Goal: Transaction & Acquisition: Purchase product/service

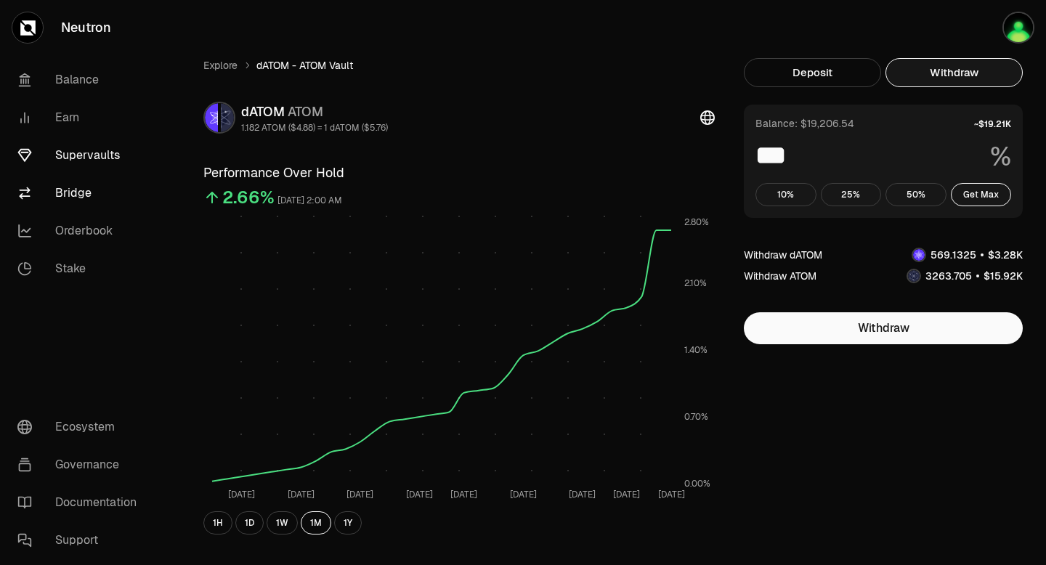
click at [76, 191] on link "Bridge" at bounding box center [81, 193] width 151 height 38
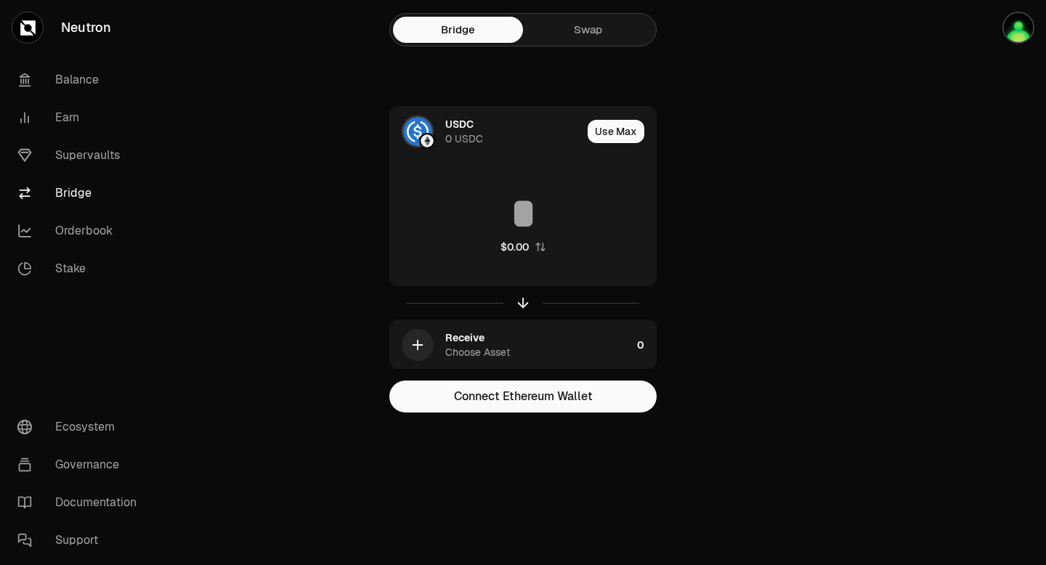
click at [580, 28] on link "Swap" at bounding box center [588, 30] width 130 height 26
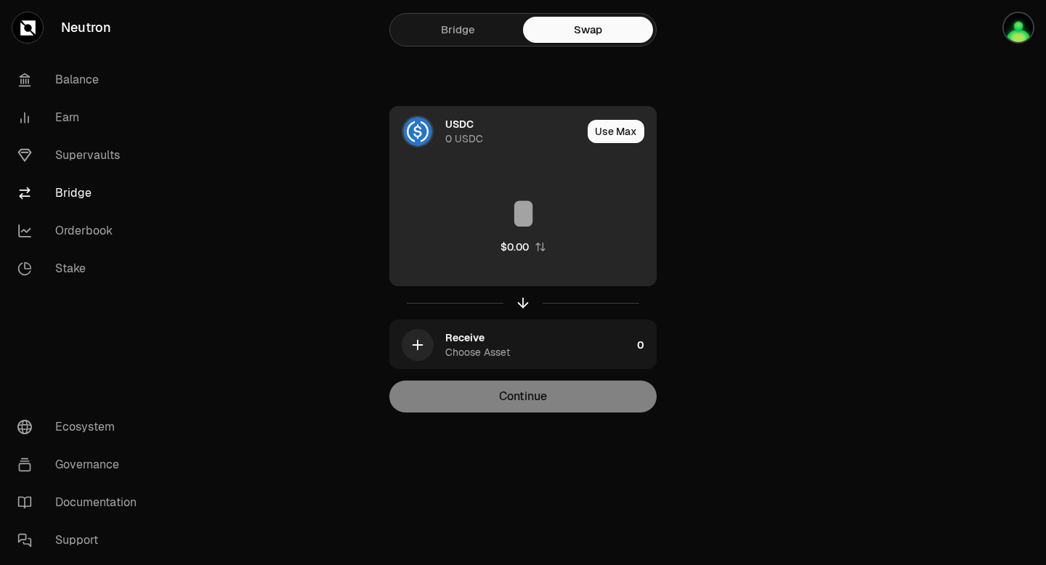
click at [454, 134] on div "0 USDC" at bounding box center [464, 138] width 38 height 15
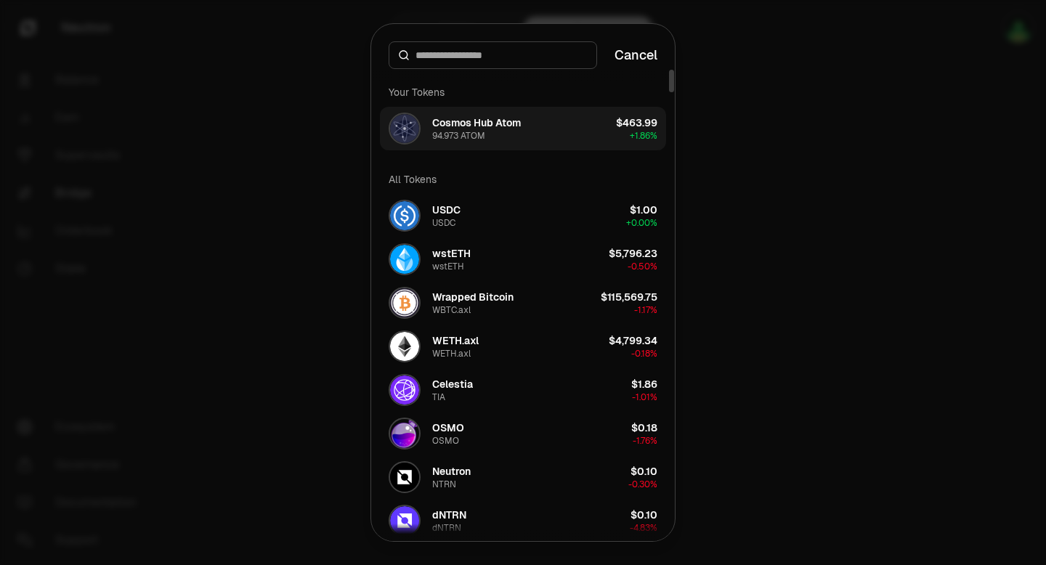
click at [457, 131] on div "94.973 ATOM" at bounding box center [458, 136] width 53 height 12
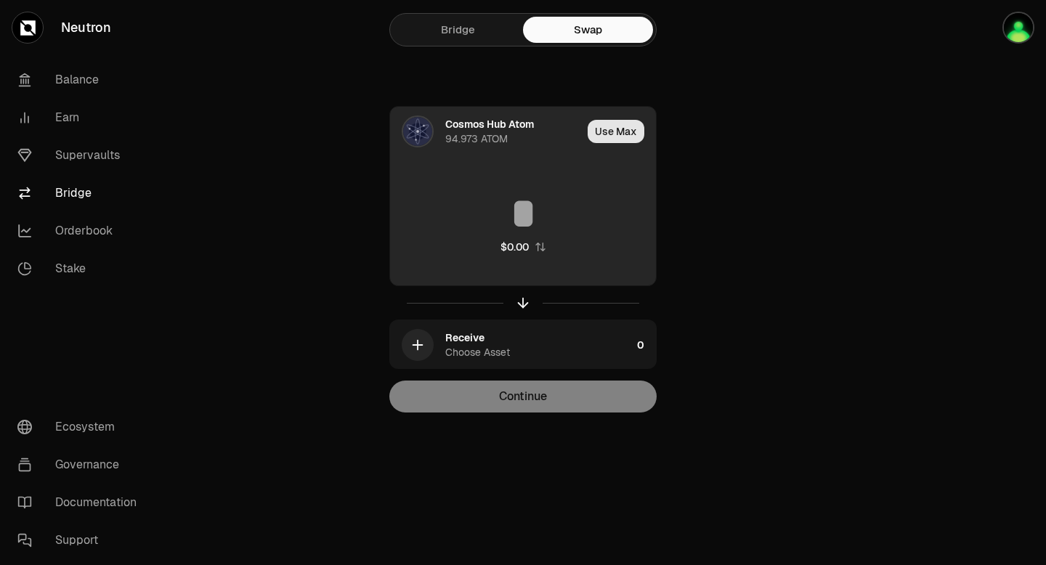
click at [622, 133] on button "Use Max" at bounding box center [616, 131] width 57 height 23
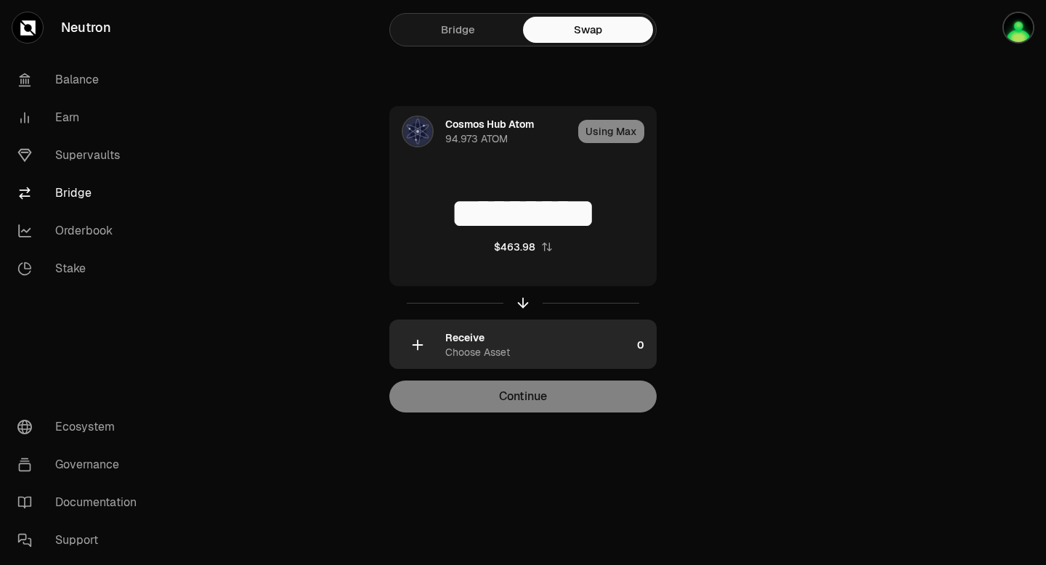
click at [424, 341] on icon "button" at bounding box center [418, 345] width 16 height 16
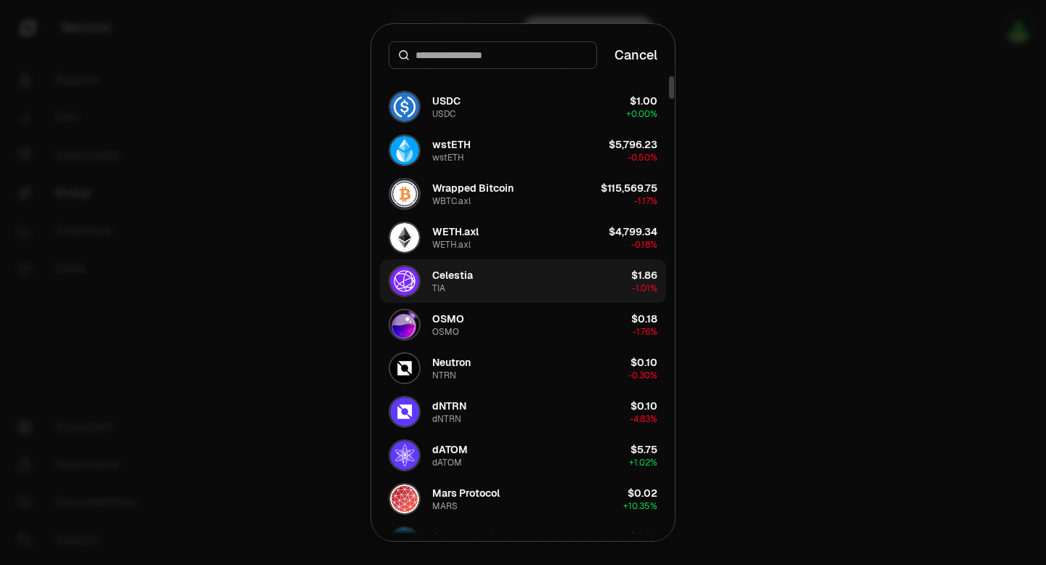
scroll to position [145, 0]
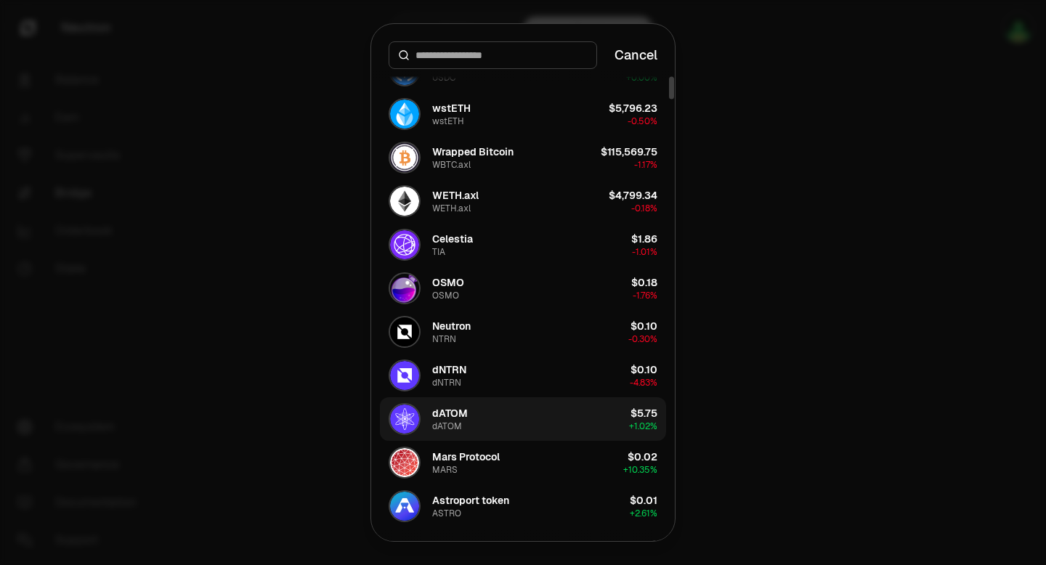
click at [471, 416] on button "dATOM dATOM $5.75 + 1.02%" at bounding box center [523, 419] width 286 height 44
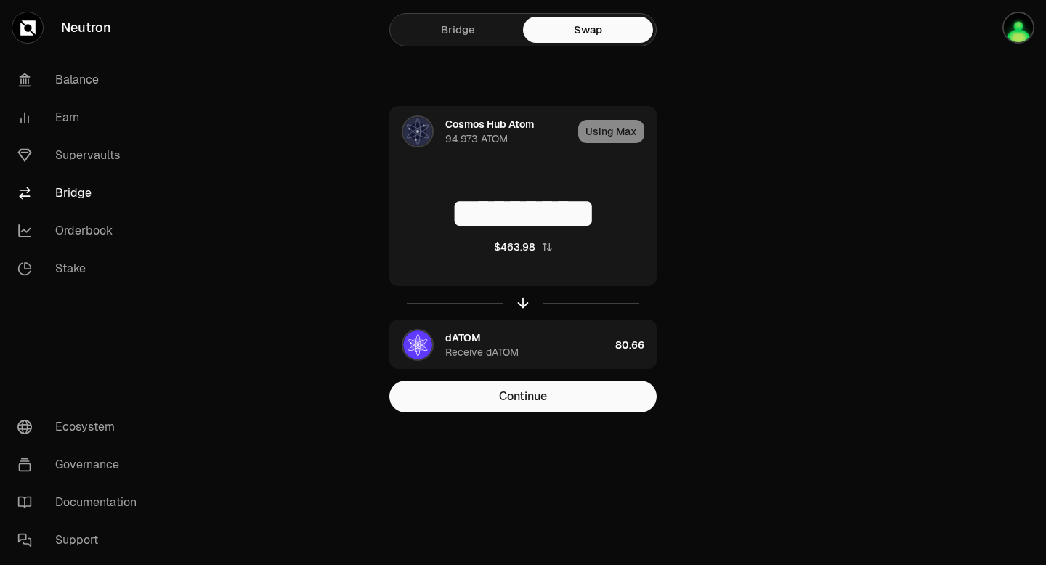
type input "*"
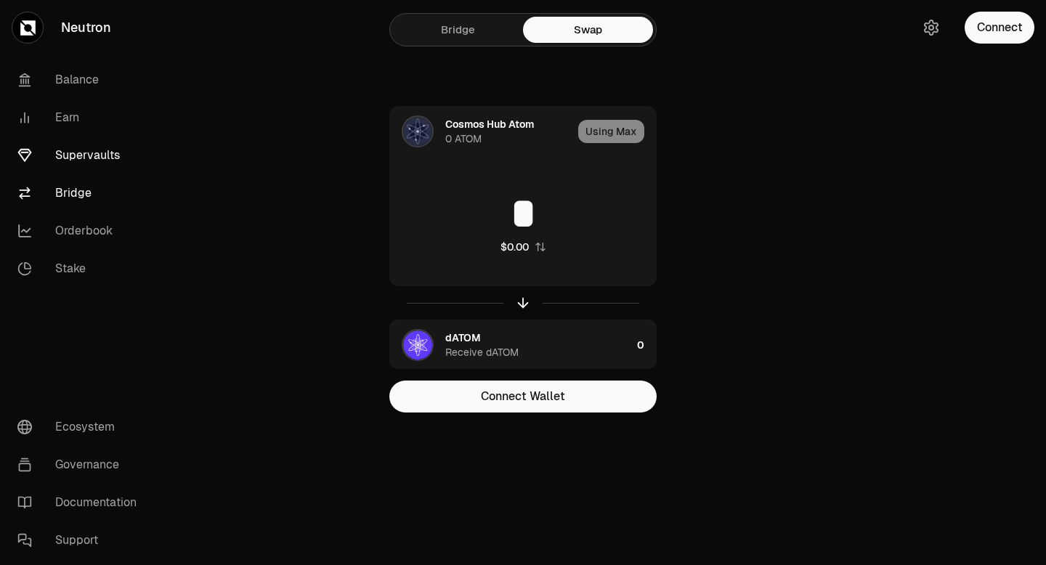
click at [87, 157] on link "Supervaults" at bounding box center [81, 156] width 151 height 38
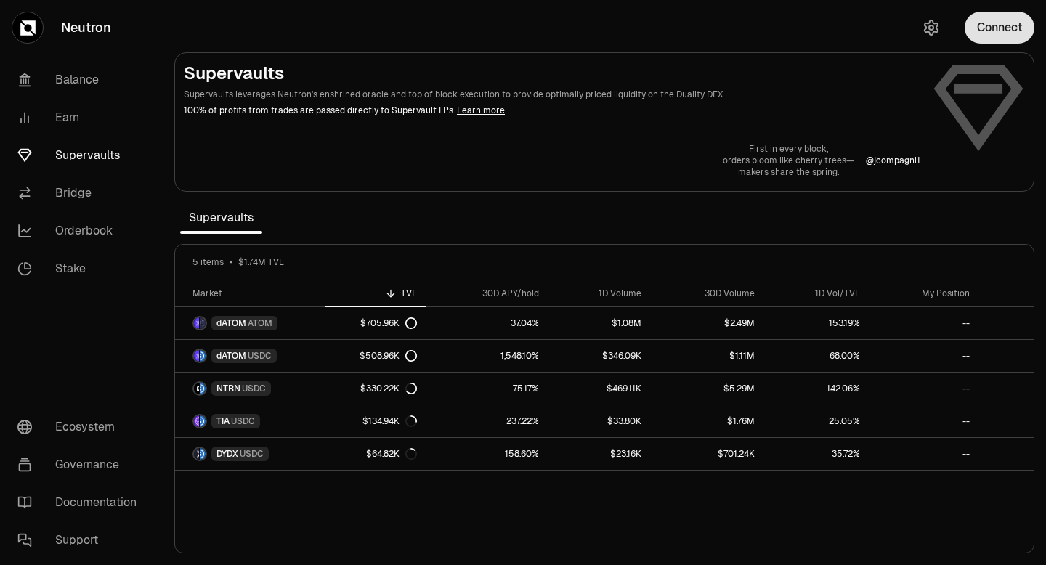
click at [986, 33] on button "Connect" at bounding box center [1000, 28] width 70 height 32
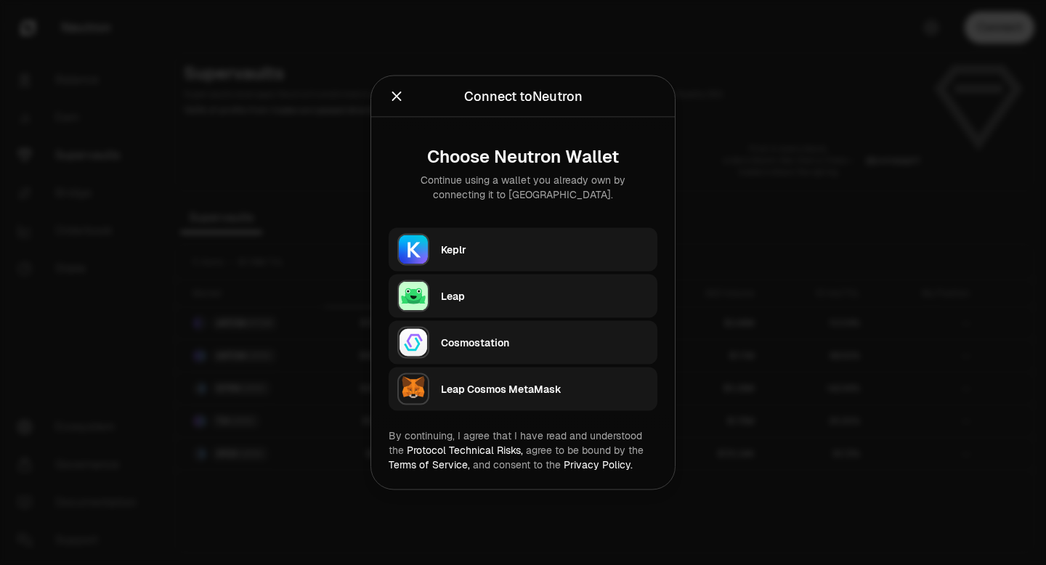
click at [559, 256] on div "Keplr" at bounding box center [545, 250] width 208 height 22
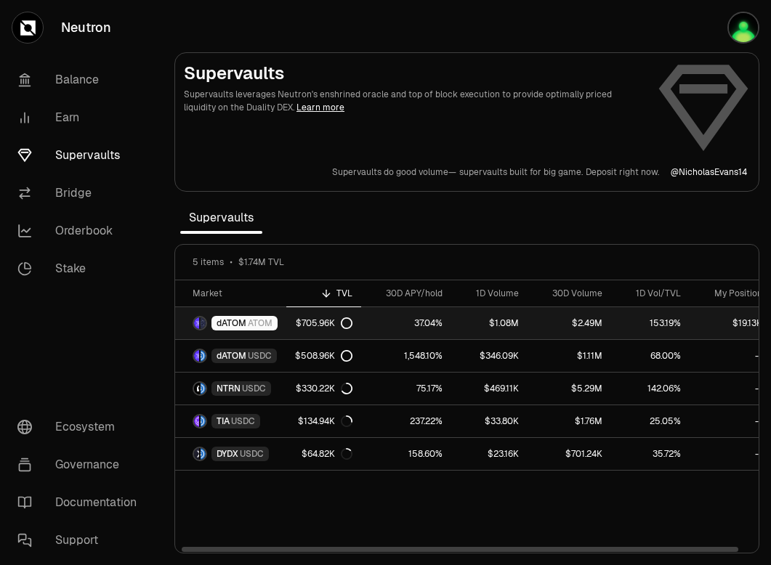
scroll to position [0, 15]
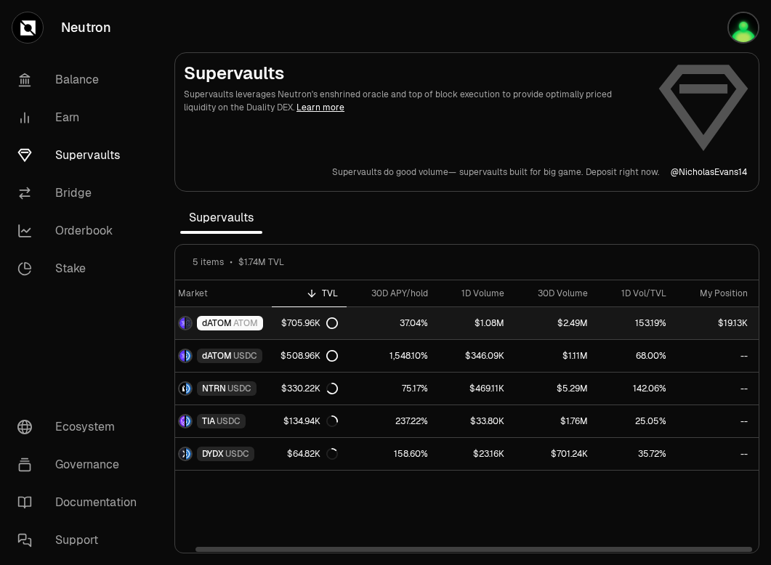
click at [726, 319] on link "$19.13K" at bounding box center [720, 323] width 90 height 32
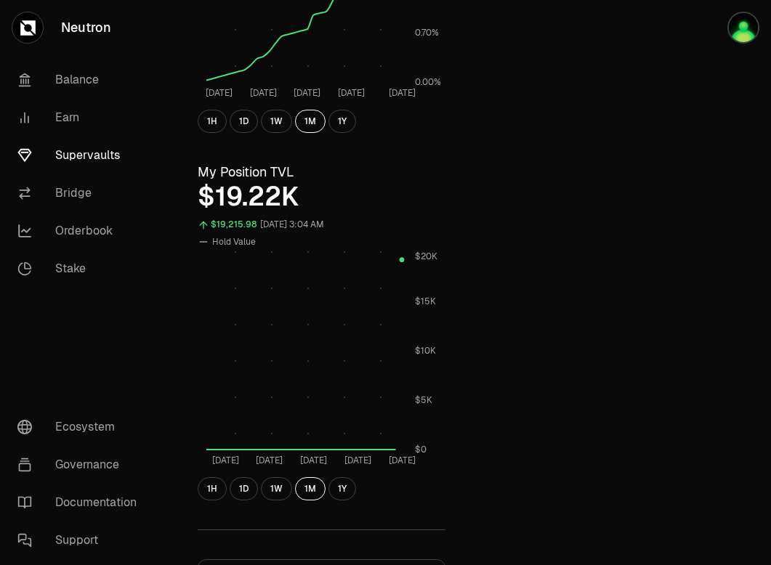
scroll to position [337, 0]
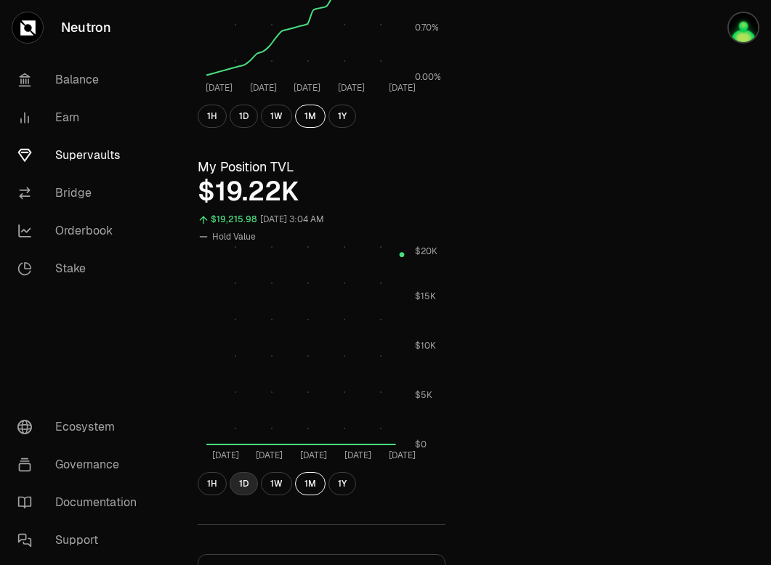
click at [240, 482] on button "1D" at bounding box center [244, 483] width 28 height 23
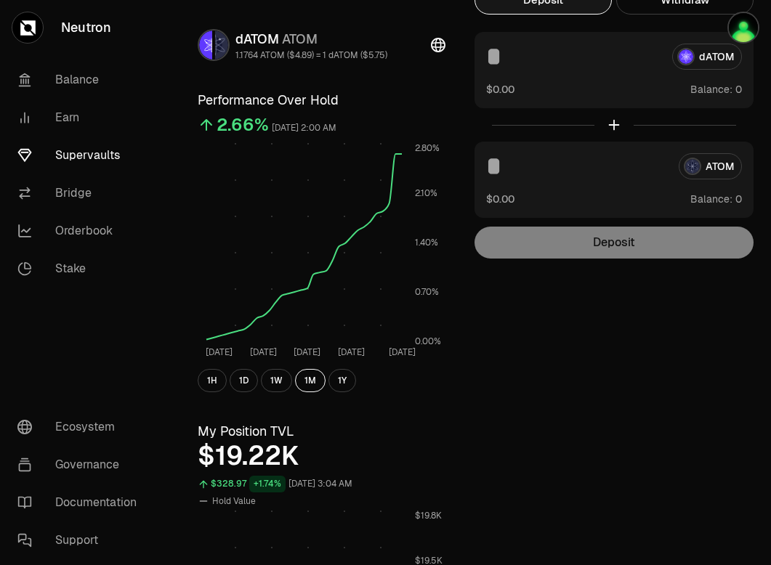
scroll to position [0, 0]
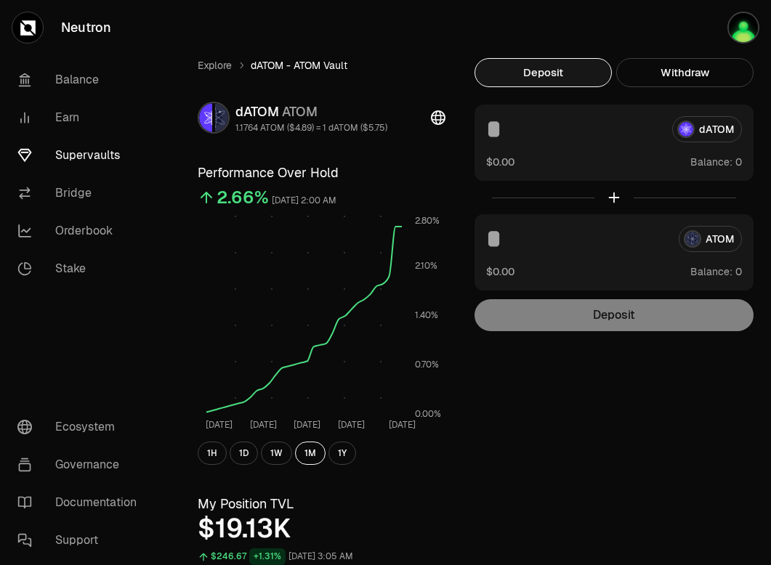
click at [726, 273] on span "Balance:" at bounding box center [711, 271] width 42 height 15
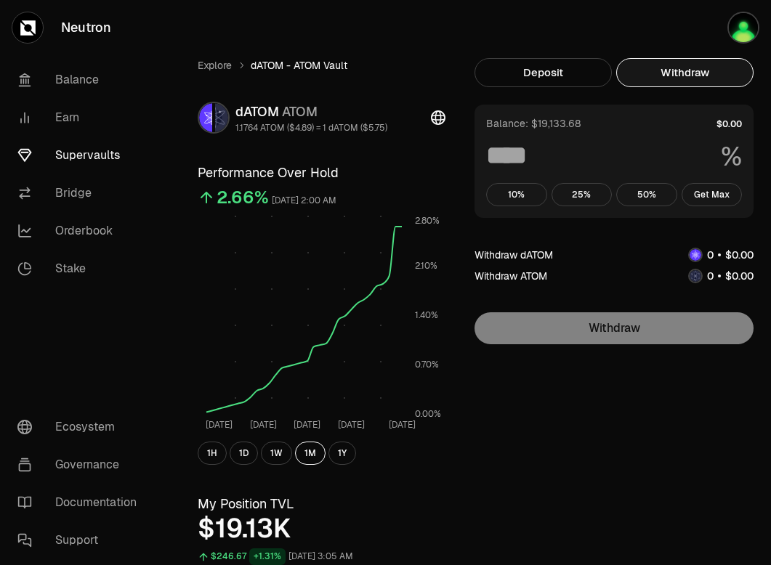
click at [689, 66] on button "Withdraw" at bounding box center [684, 72] width 137 height 29
click at [715, 197] on button "Get Max" at bounding box center [711, 194] width 61 height 23
type input "***"
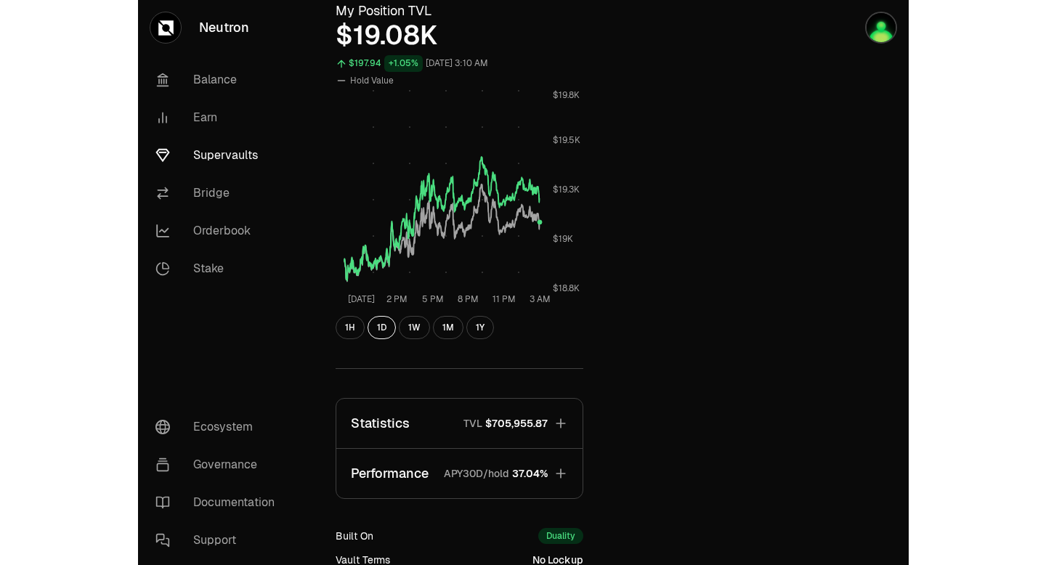
scroll to position [544, 0]
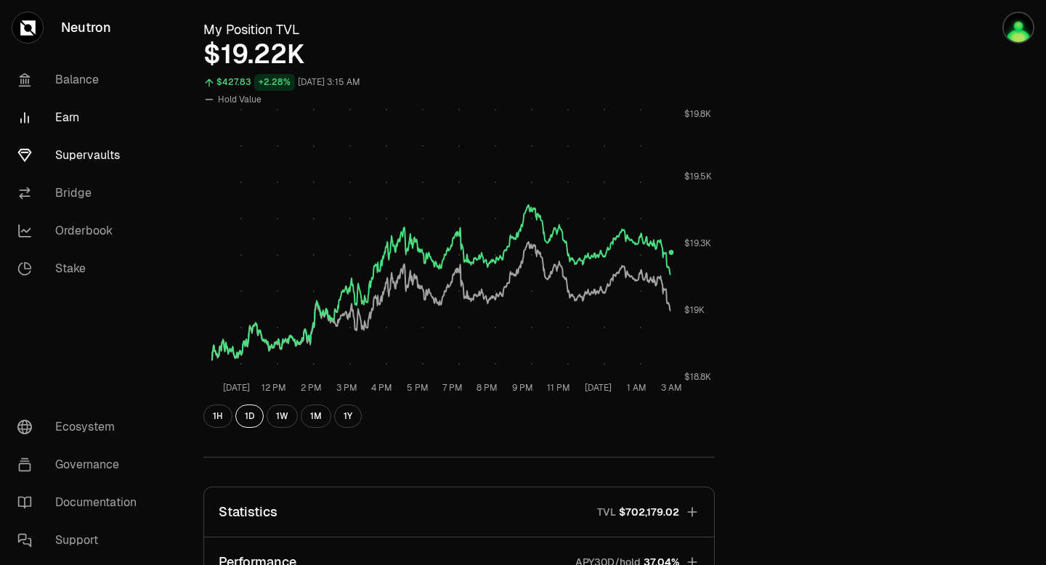
click at [78, 112] on link "Earn" at bounding box center [81, 118] width 151 height 38
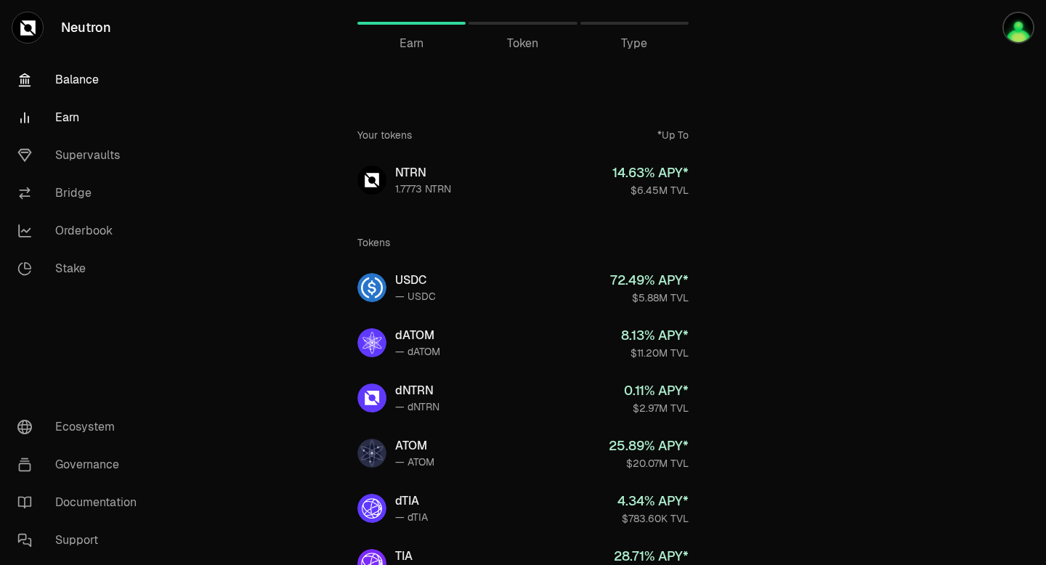
click at [86, 77] on link "Balance" at bounding box center [81, 80] width 151 height 38
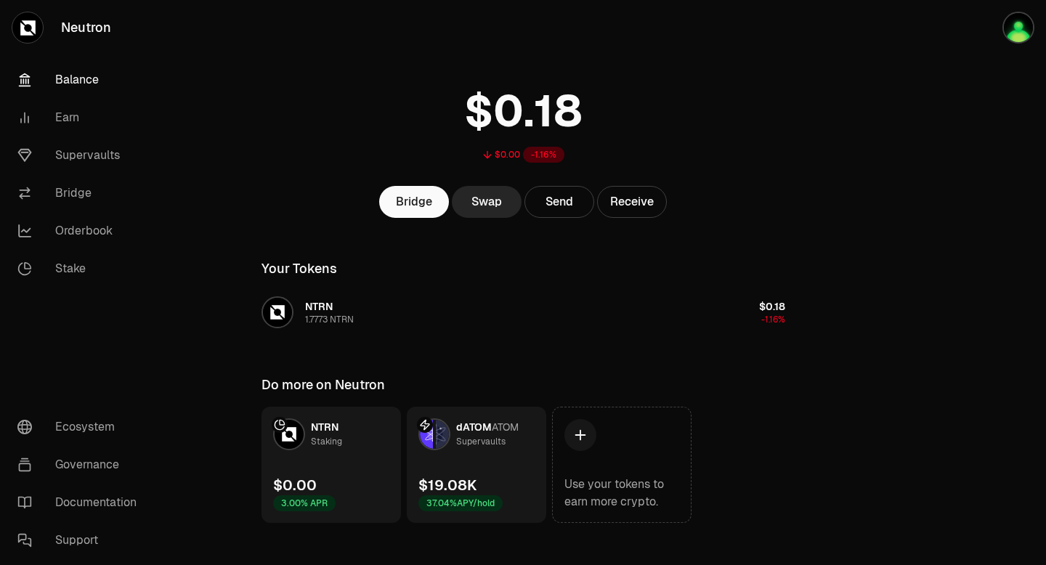
scroll to position [45, 0]
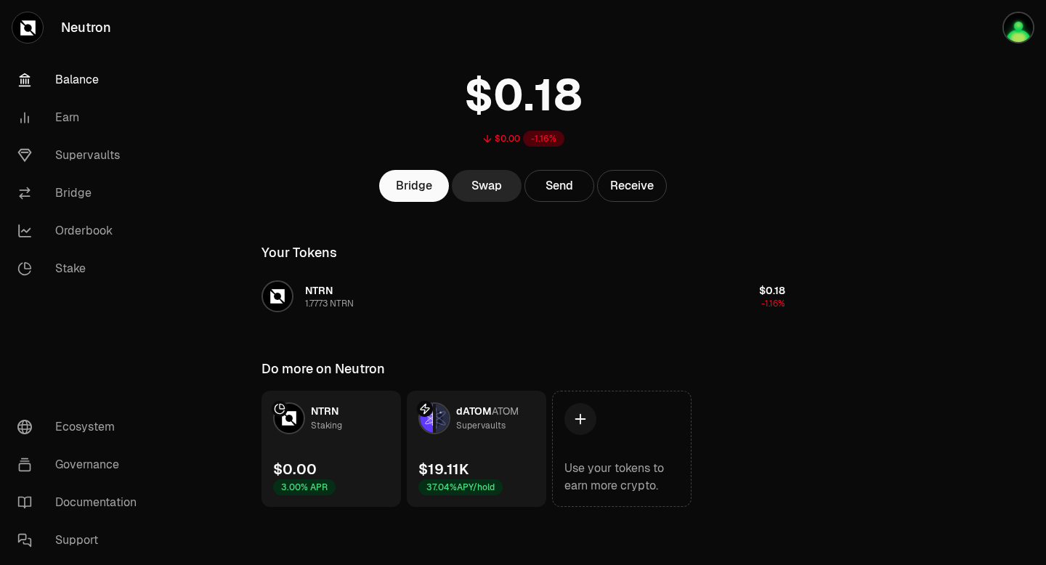
click at [17, 22] on div at bounding box center [28, 28] width 32 height 32
click at [81, 227] on link "Orderbook" at bounding box center [81, 231] width 151 height 38
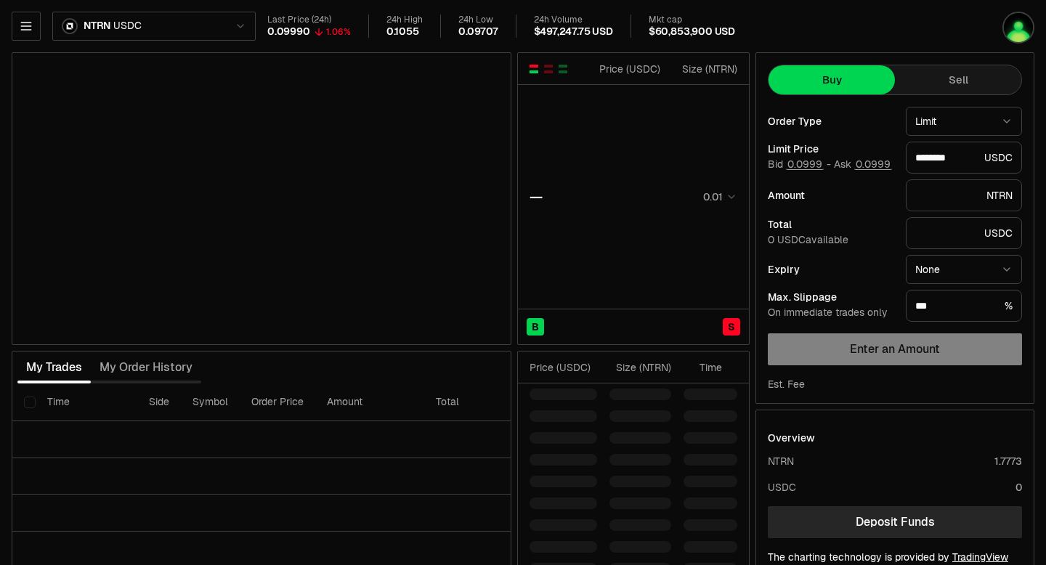
type input "********"
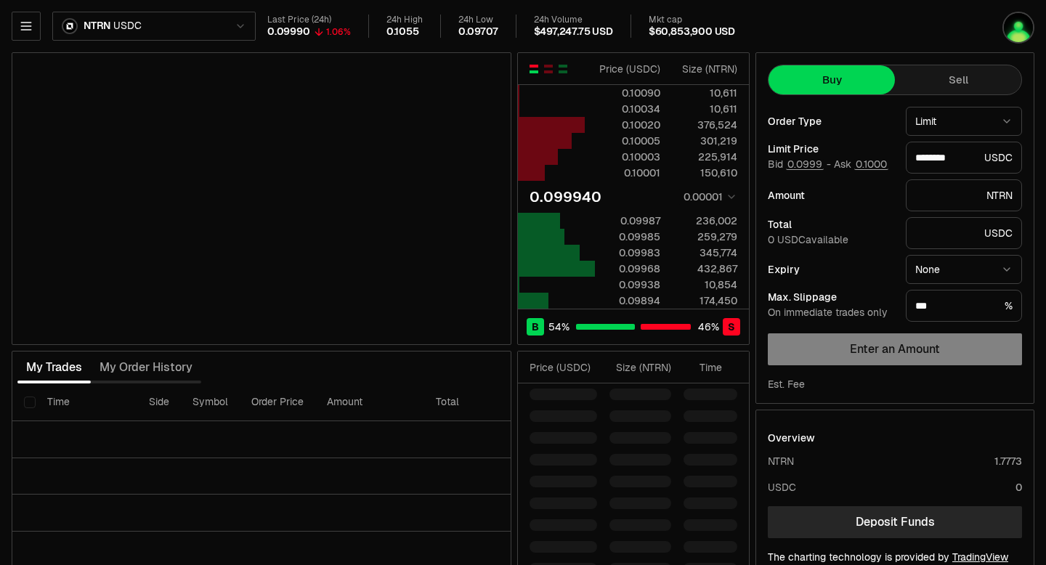
click at [243, 21] on html "Neutron Balance Earn Supervaults Bridge Orderbook Stake Ecosystem Governance Do…" at bounding box center [523, 316] width 1046 height 633
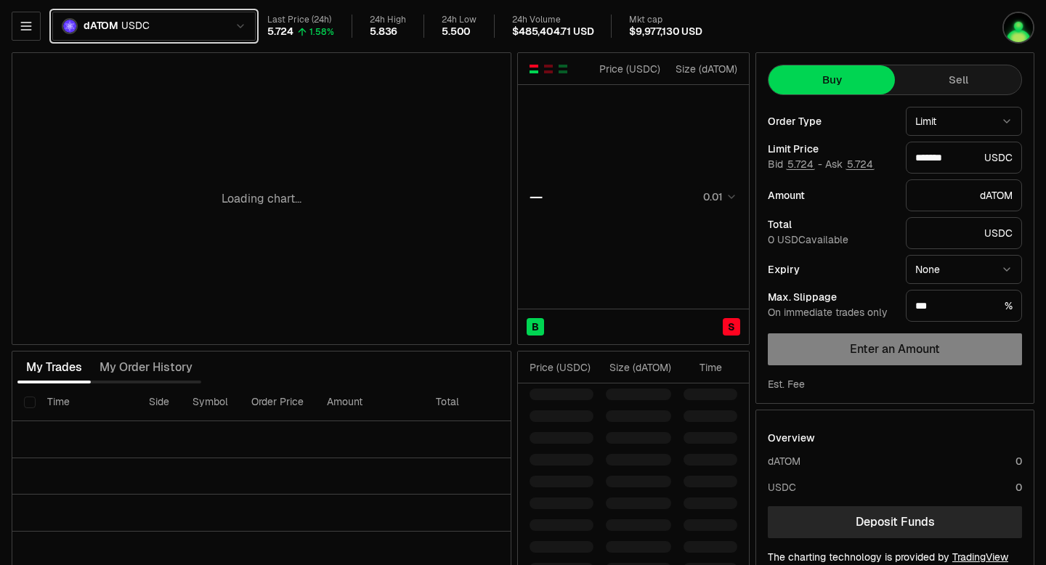
type input "*******"
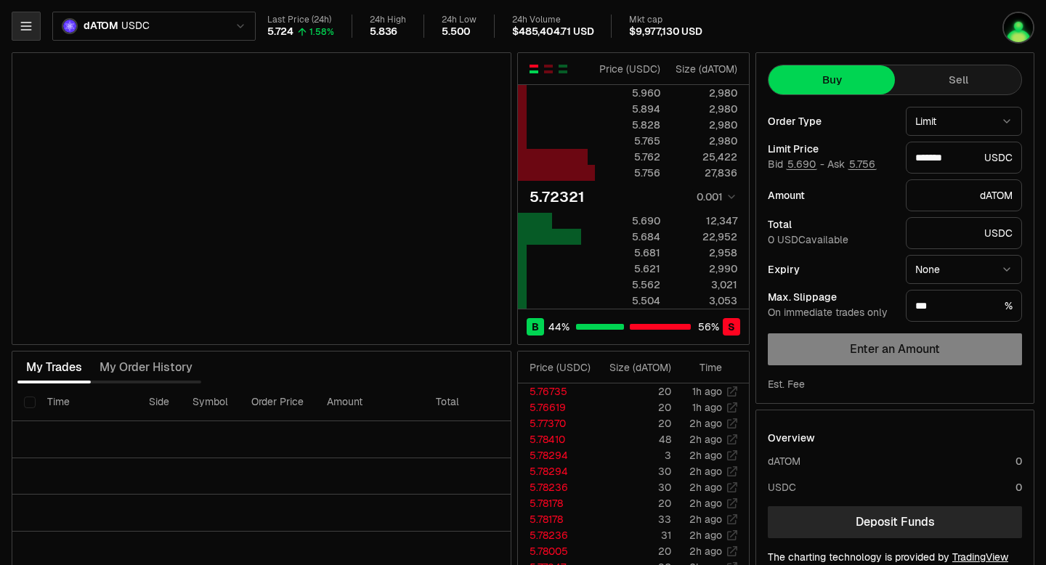
click at [27, 26] on icon "button" at bounding box center [25, 26] width 9 height 7
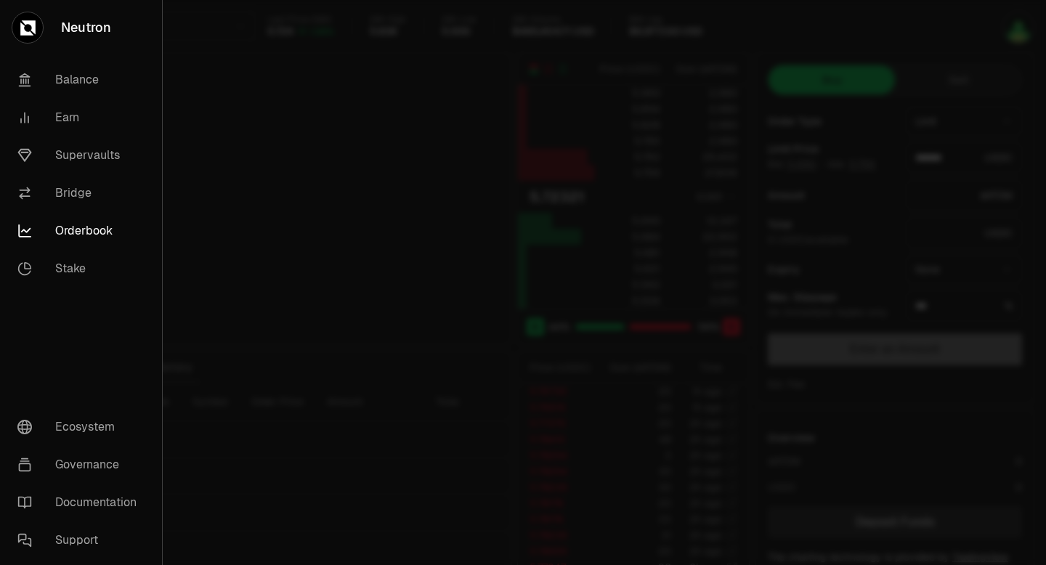
click at [89, 231] on link "Orderbook" at bounding box center [81, 231] width 150 height 38
click at [286, 205] on div at bounding box center [523, 282] width 1046 height 565
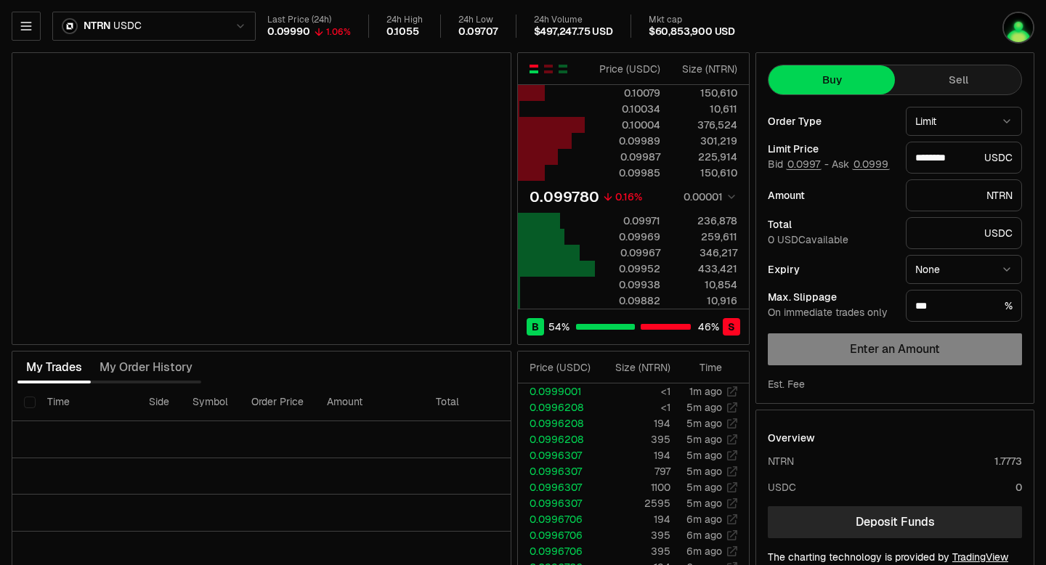
click at [997, 153] on div "******** USDC" at bounding box center [964, 158] width 116 height 32
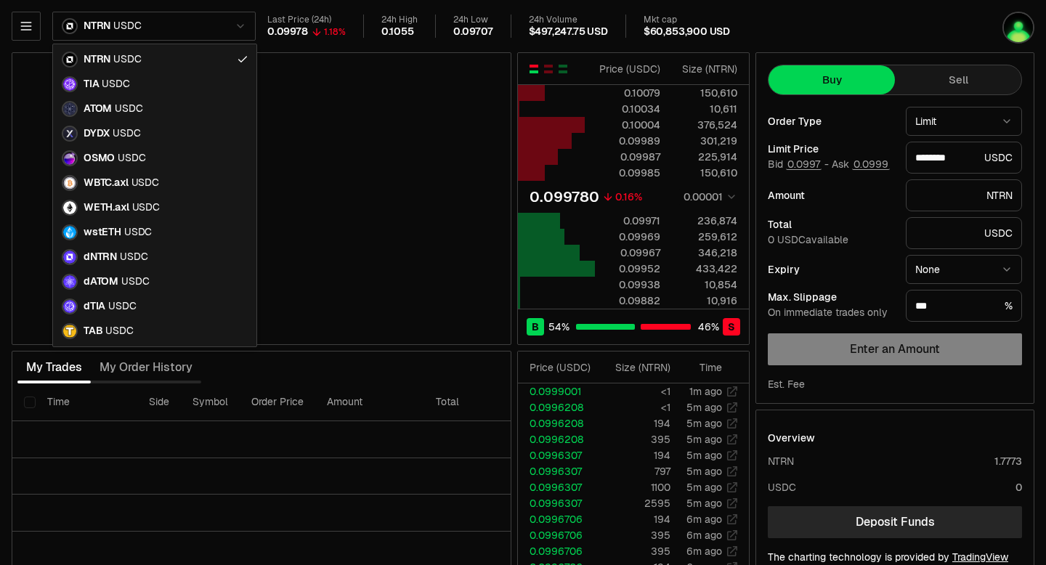
click at [232, 28] on html "Neutron Balance Earn Supervaults Bridge Orderbook Stake Ecosystem Governance Do…" at bounding box center [523, 316] width 1046 height 633
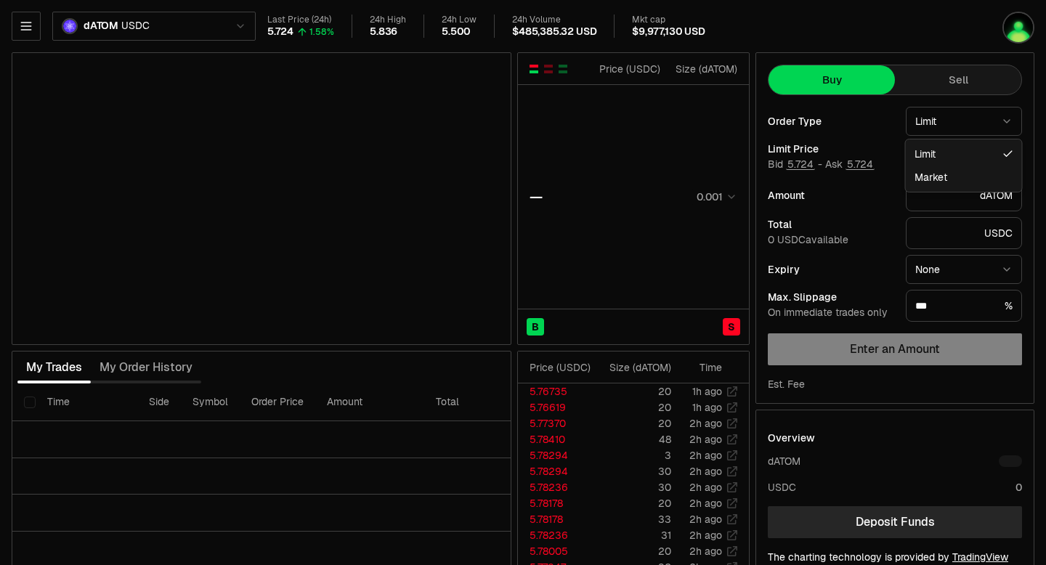
click at [1008, 120] on html "Neutron Balance Earn Supervaults Bridge Orderbook Stake Ecosystem Governance Do…" at bounding box center [523, 316] width 1046 height 633
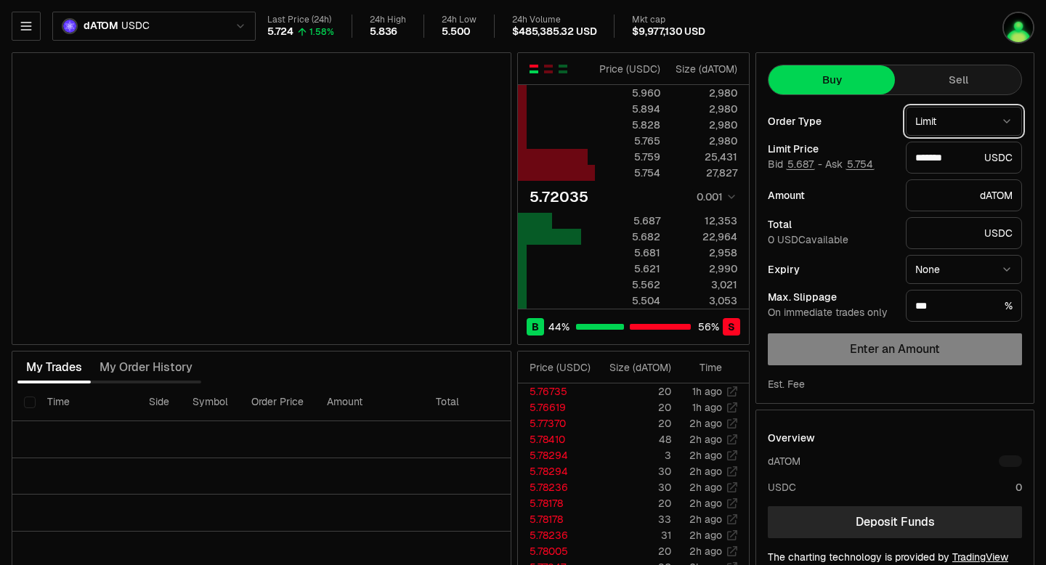
click at [1009, 121] on html "Neutron Balance Earn Supervaults Bridge Orderbook Stake Ecosystem Governance Do…" at bounding box center [523, 316] width 1046 height 633
click at [965, 83] on button "Sell" at bounding box center [958, 79] width 126 height 29
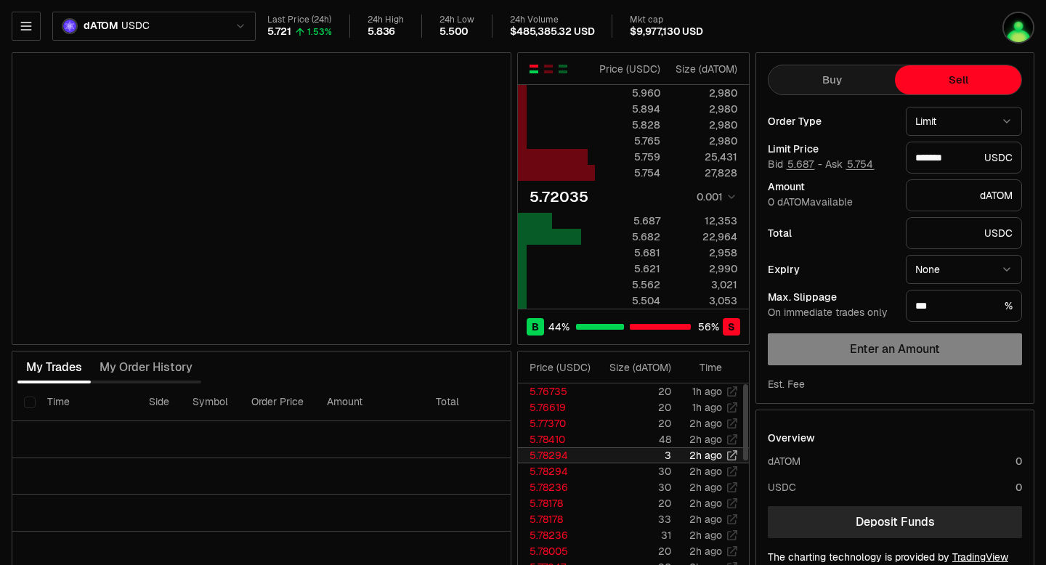
type input "*******"
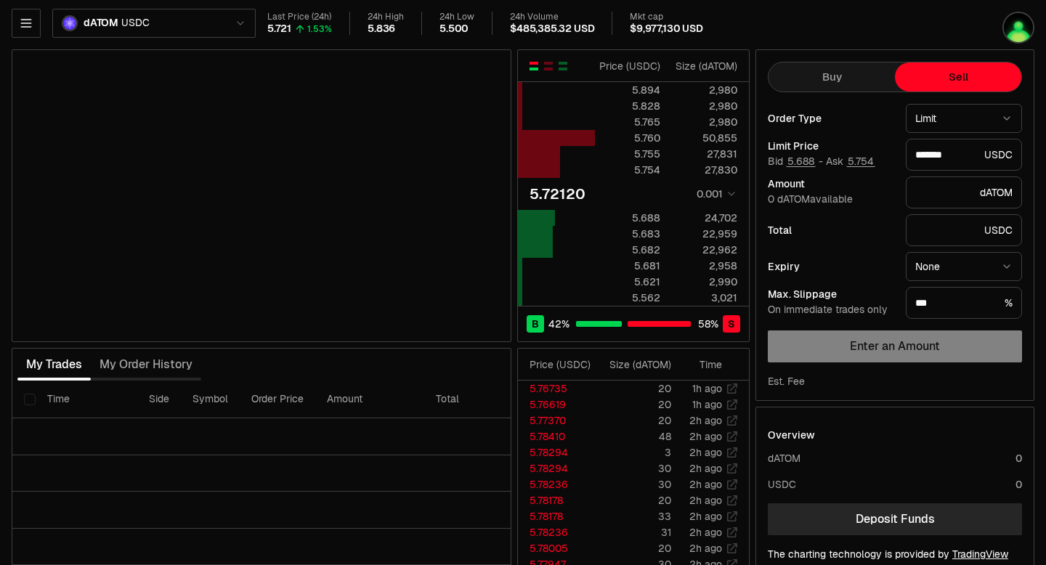
click at [392, 25] on div "5.836" at bounding box center [382, 29] width 28 height 13
click at [1000, 151] on div "******* USDC" at bounding box center [964, 155] width 116 height 32
click at [1001, 152] on div "******* USDC" at bounding box center [964, 155] width 116 height 32
click at [972, 155] on input "*******" at bounding box center [946, 154] width 63 height 15
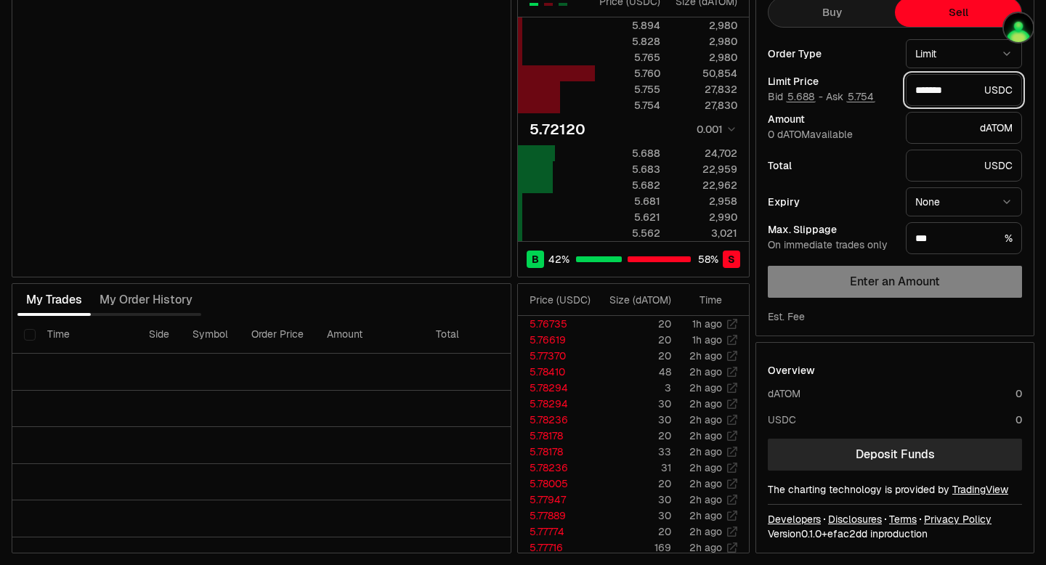
scroll to position [0, 0]
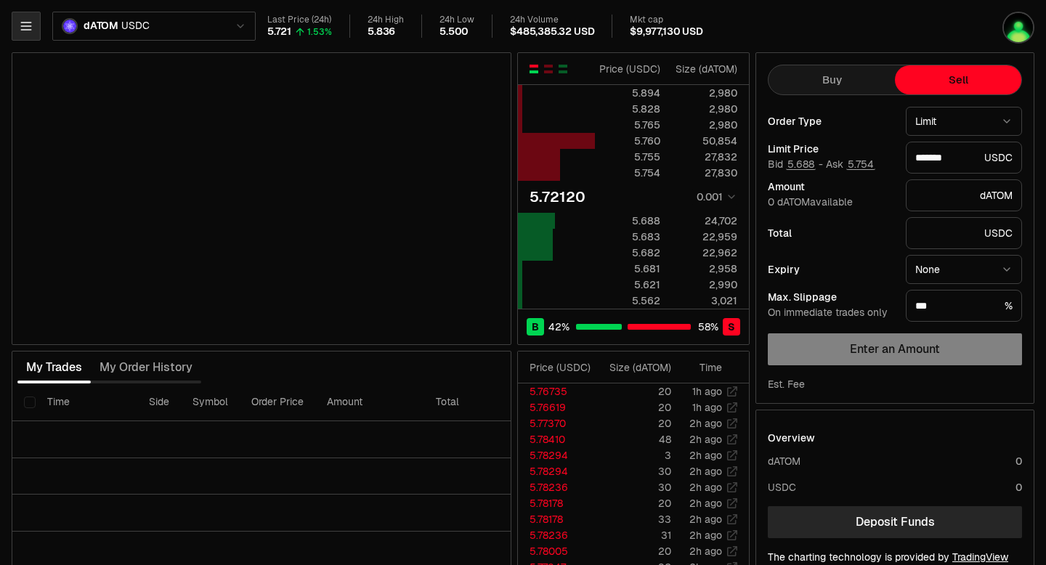
click at [28, 23] on icon "button" at bounding box center [26, 26] width 15 height 15
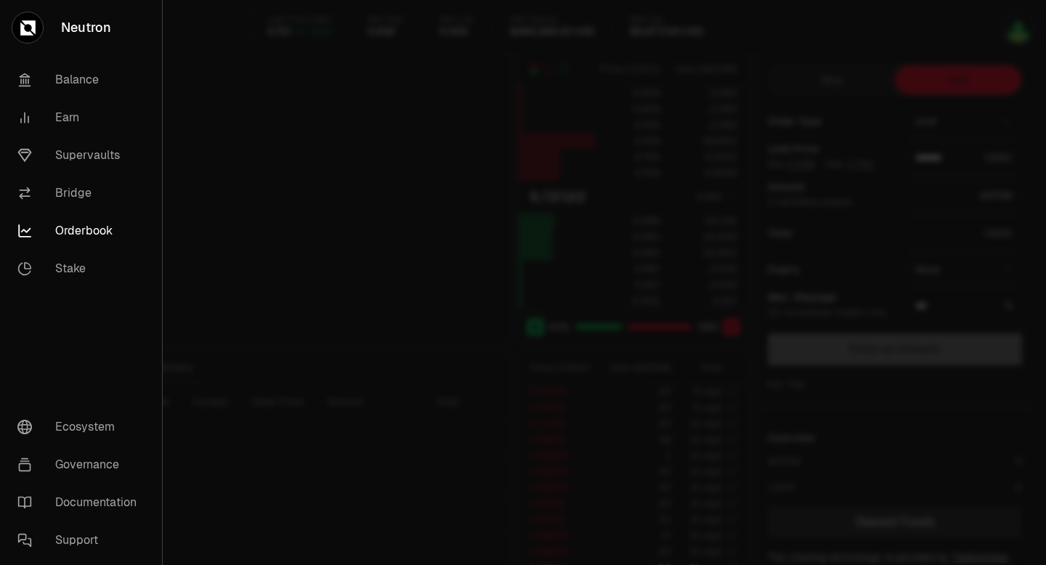
click at [70, 228] on link "Orderbook" at bounding box center [81, 231] width 150 height 38
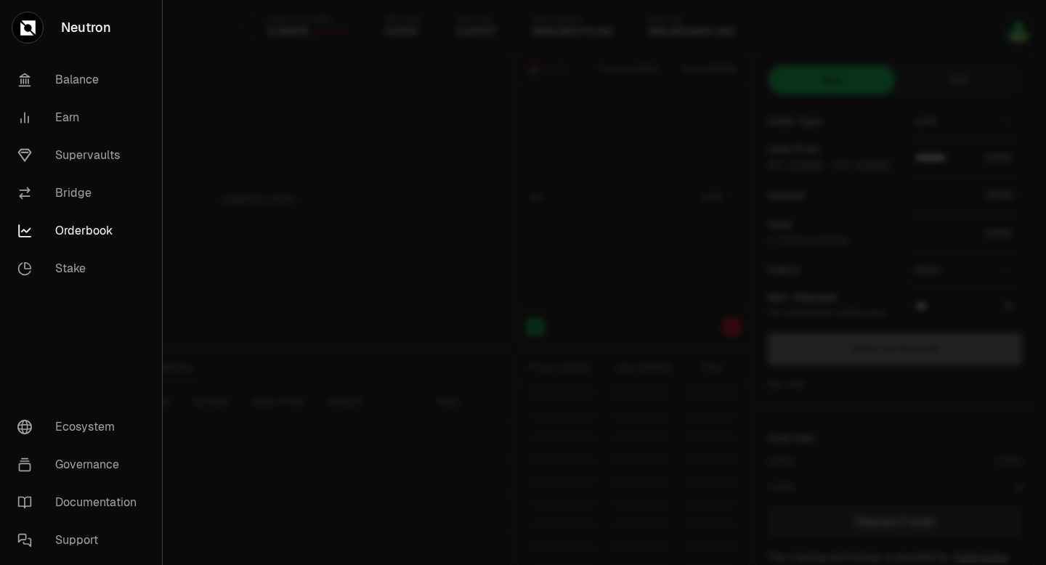
click at [291, 201] on div at bounding box center [523, 282] width 1046 height 565
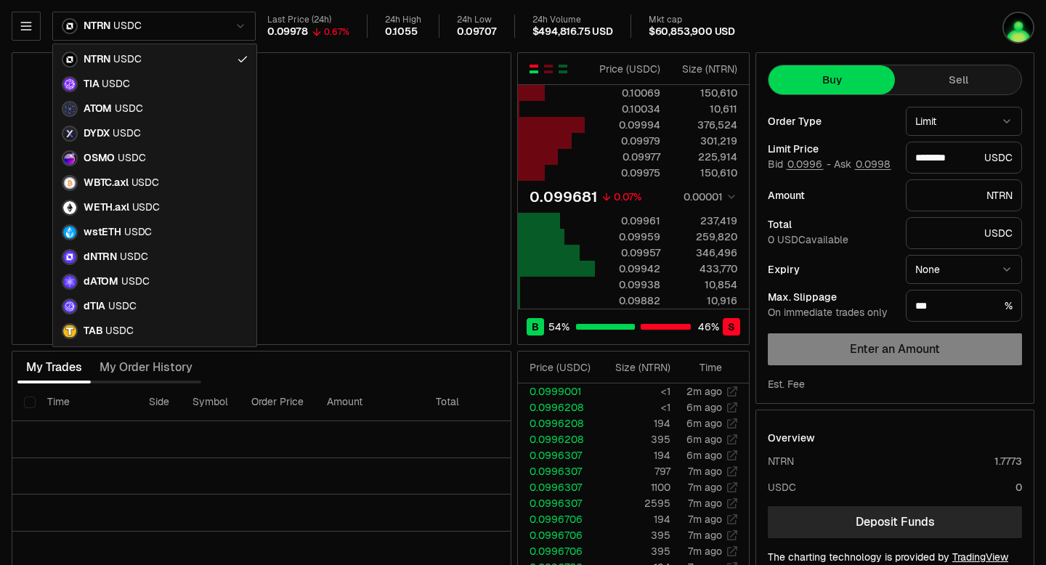
click at [242, 29] on html "Neutron Balance Earn Supervaults Bridge Orderbook Stake Ecosystem Governance Do…" at bounding box center [523, 316] width 1046 height 633
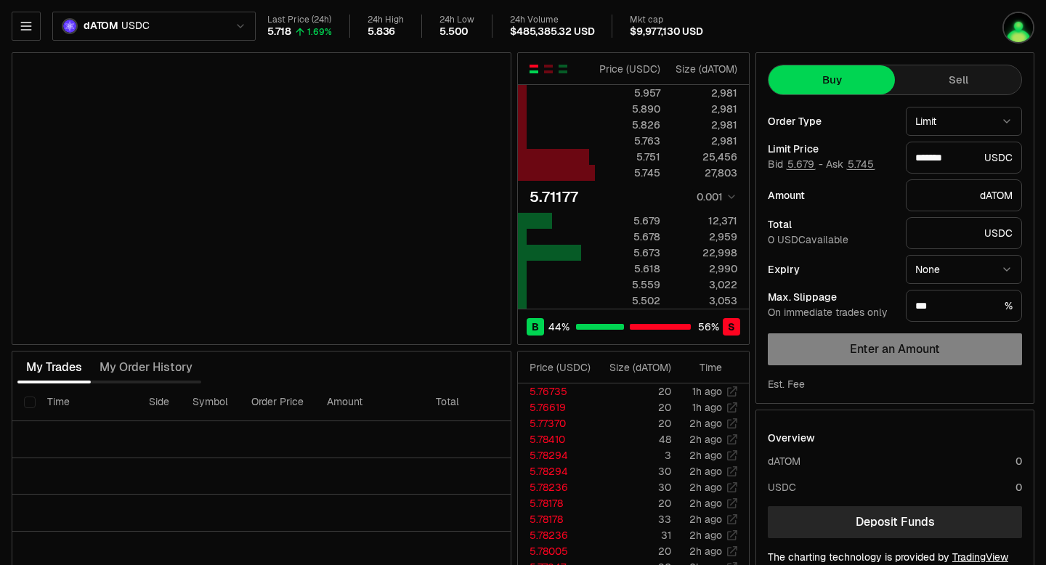
click at [238, 25] on html "Neutron Balance Earn Supervaults Bridge Orderbook Stake Ecosystem Governance Do…" at bounding box center [523, 316] width 1046 height 633
click at [235, 31] on html "Neutron Balance Earn Supervaults Bridge Orderbook Stake Ecosystem Governance Do…" at bounding box center [523, 316] width 1046 height 633
click at [1019, 27] on img "button" at bounding box center [1019, 28] width 32 height 32
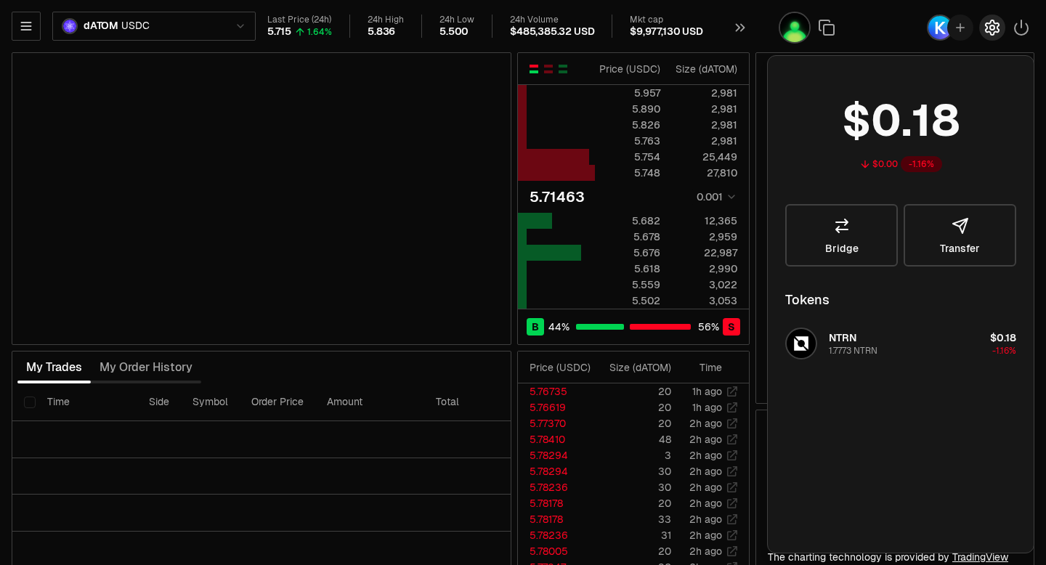
click at [990, 29] on icon "button" at bounding box center [992, 28] width 6 height 6
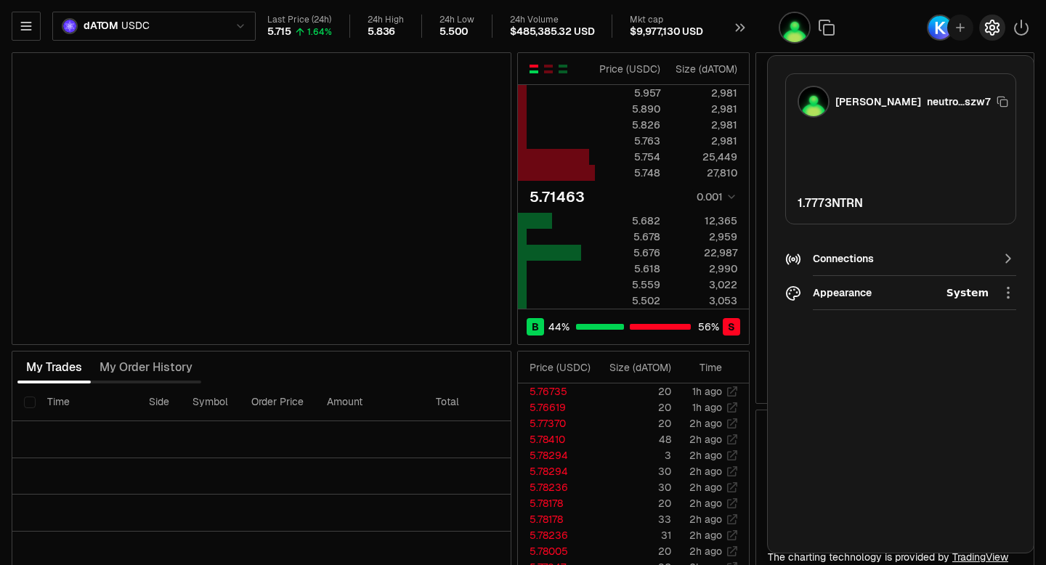
click at [991, 31] on icon "button" at bounding box center [992, 27] width 17 height 17
click at [740, 26] on icon "button" at bounding box center [740, 27] width 16 height 17
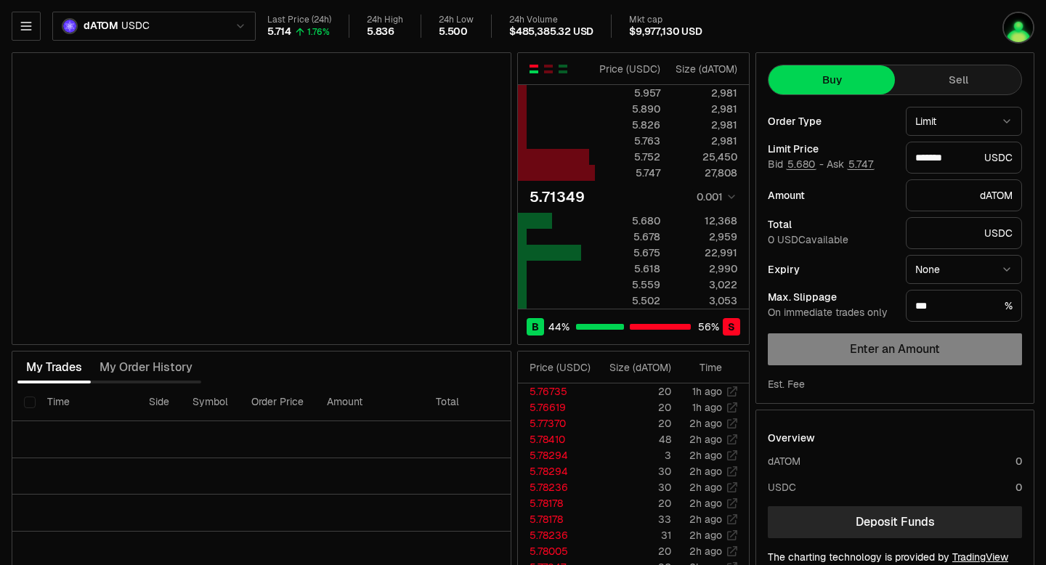
type input "*******"
